Goal: Information Seeking & Learning: Learn about a topic

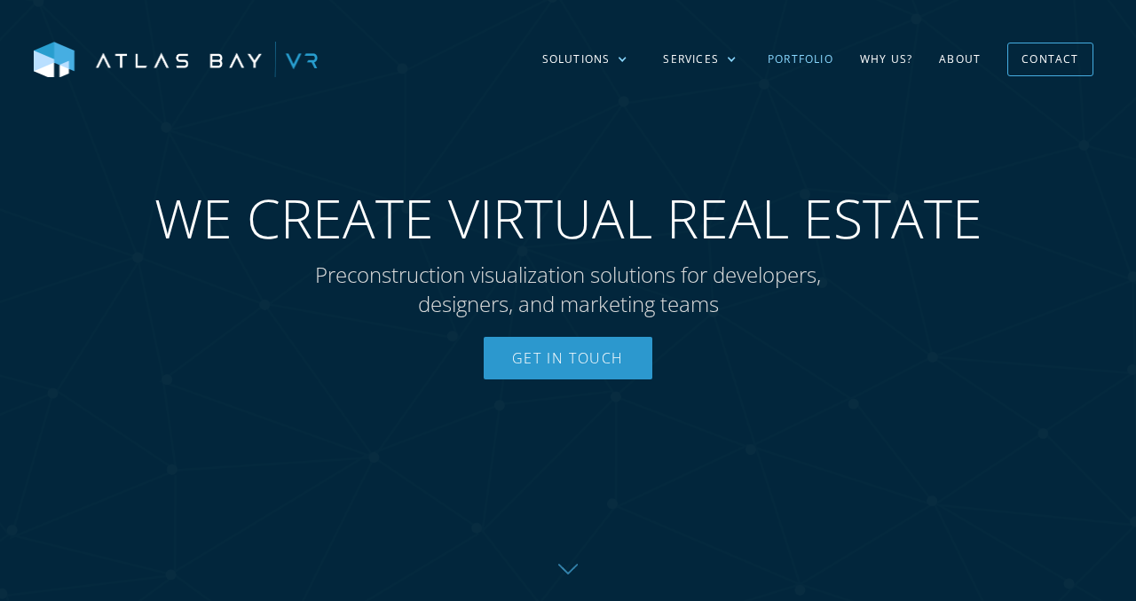
click at [807, 56] on link "Portfolio" at bounding box center [800, 59] width 92 height 51
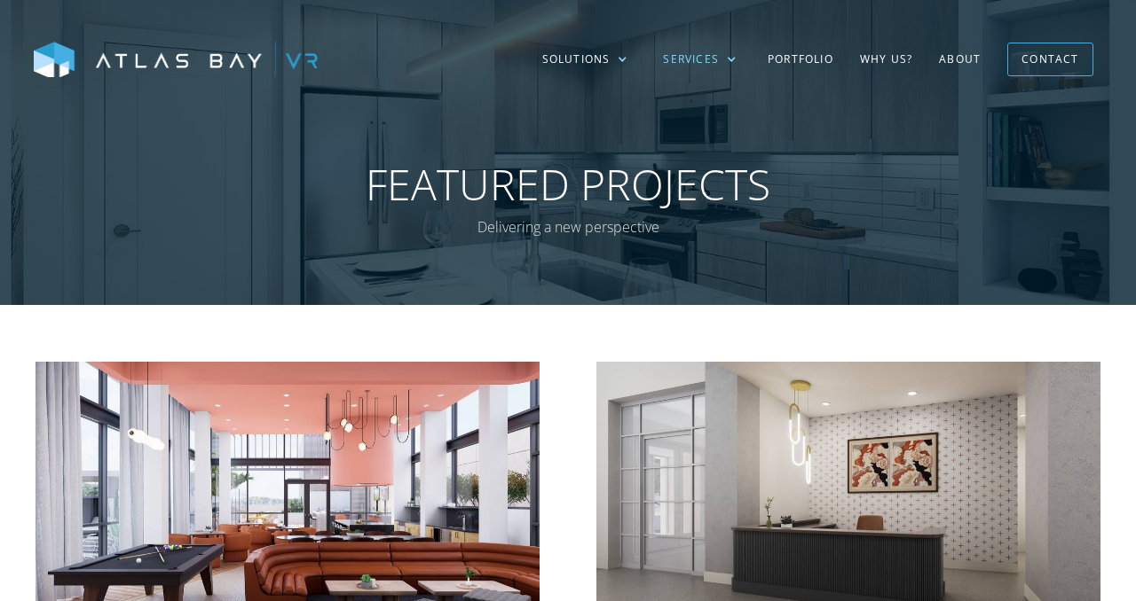
click at [724, 62] on div "Services" at bounding box center [699, 59] width 109 height 51
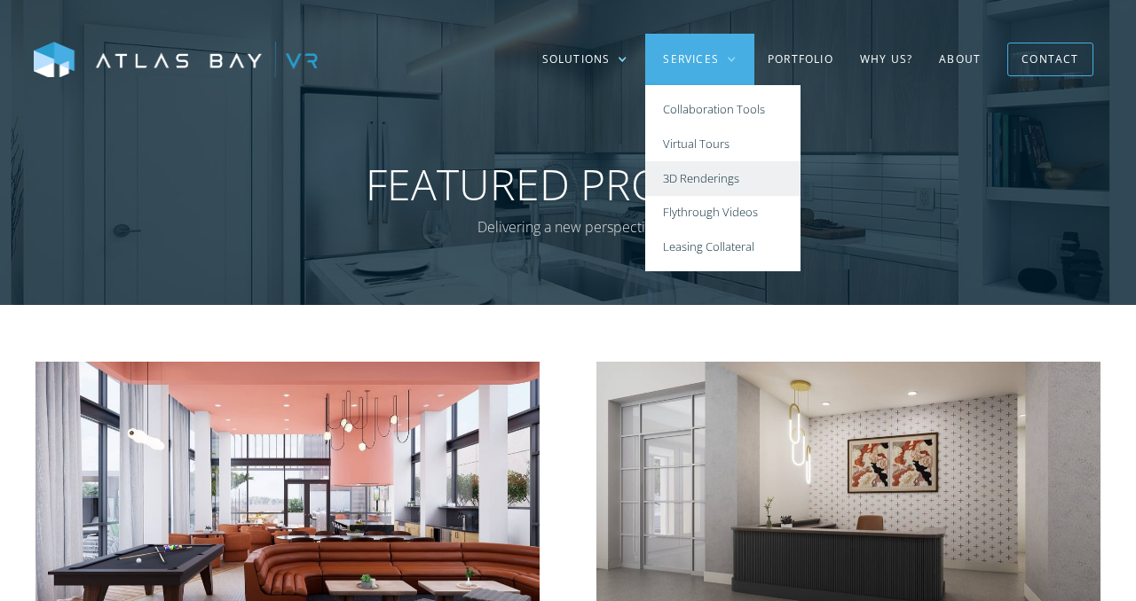
click at [705, 180] on link "3D Renderings" at bounding box center [722, 178] width 155 height 35
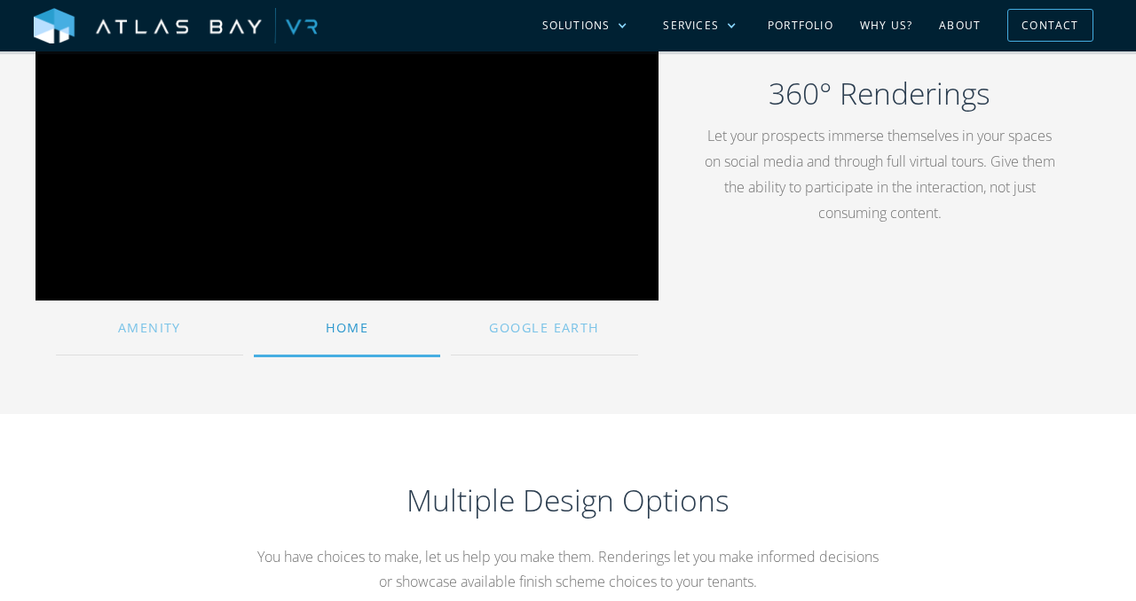
scroll to position [1180, 0]
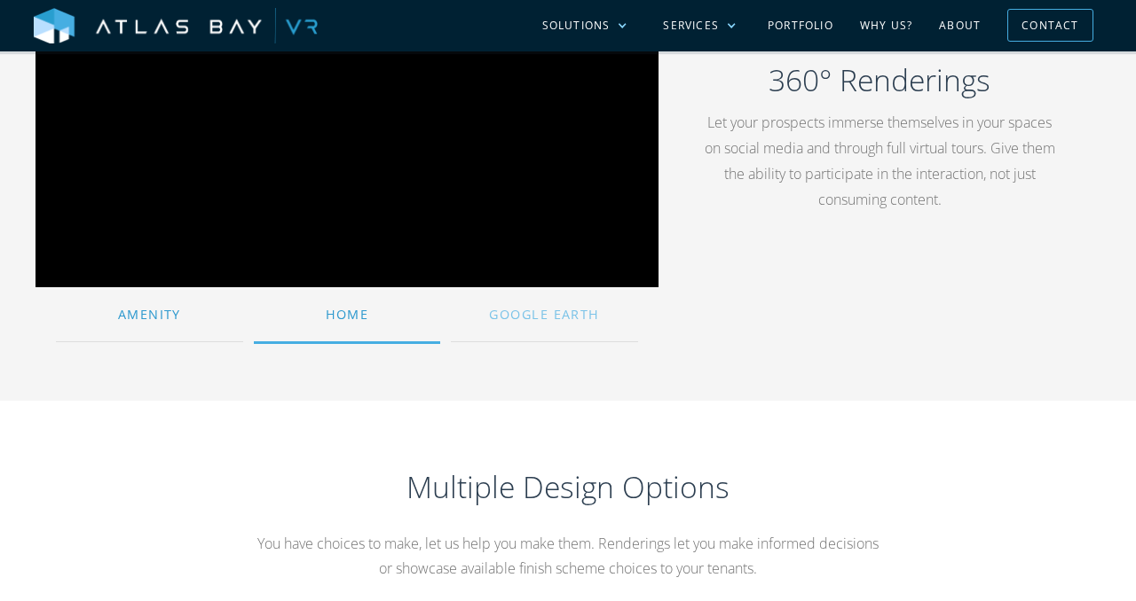
click at [158, 325] on div "Amenity" at bounding box center [149, 314] width 187 height 38
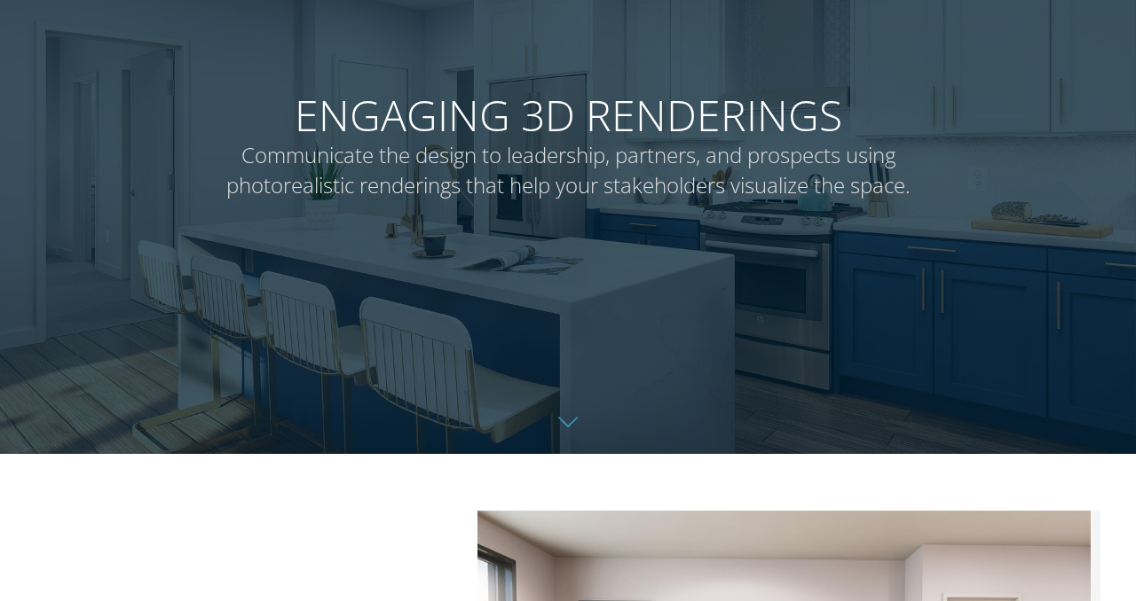
scroll to position [0, 0]
